Goal: Task Accomplishment & Management: Manage account settings

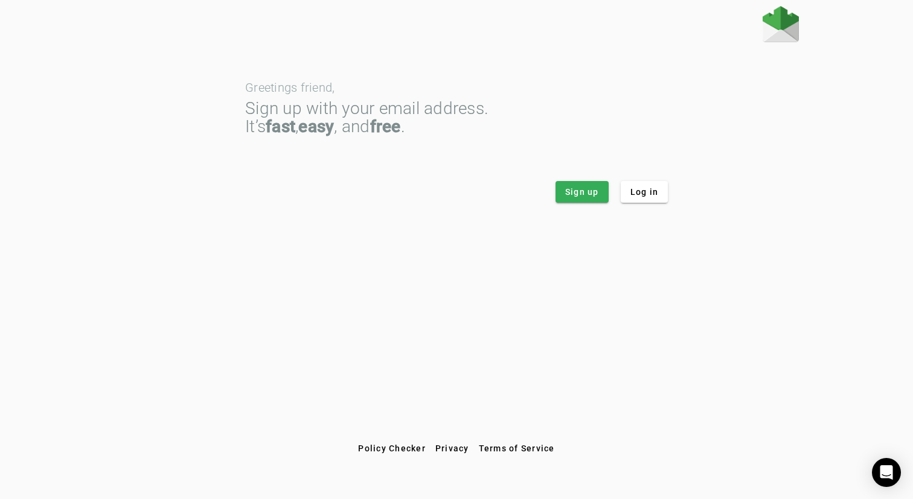
click at [633, 2] on app-header at bounding box center [456, 3] width 913 height 6
